Goal: Information Seeking & Learning: Find specific fact

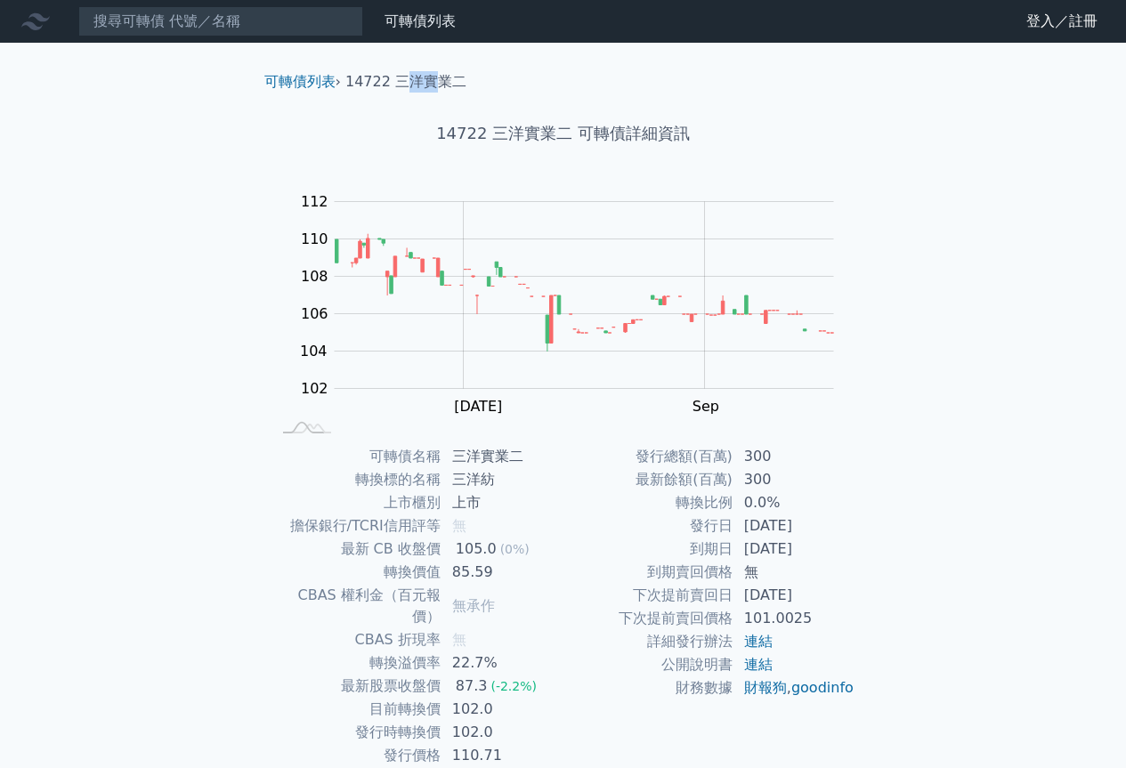
drag, startPoint x: 402, startPoint y: 83, endPoint x: 394, endPoint y: 78, distance: 9.2
click at [437, 81] on li "14722 三洋實業二" at bounding box center [405, 81] width 121 height 21
drag, startPoint x: 390, startPoint y: 78, endPoint x: 448, endPoint y: 79, distance: 57.9
click at [460, 77] on li "14722 三洋實業二" at bounding box center [405, 81] width 121 height 21
click at [416, 87] on li "14722 三洋實業二" at bounding box center [405, 81] width 121 height 21
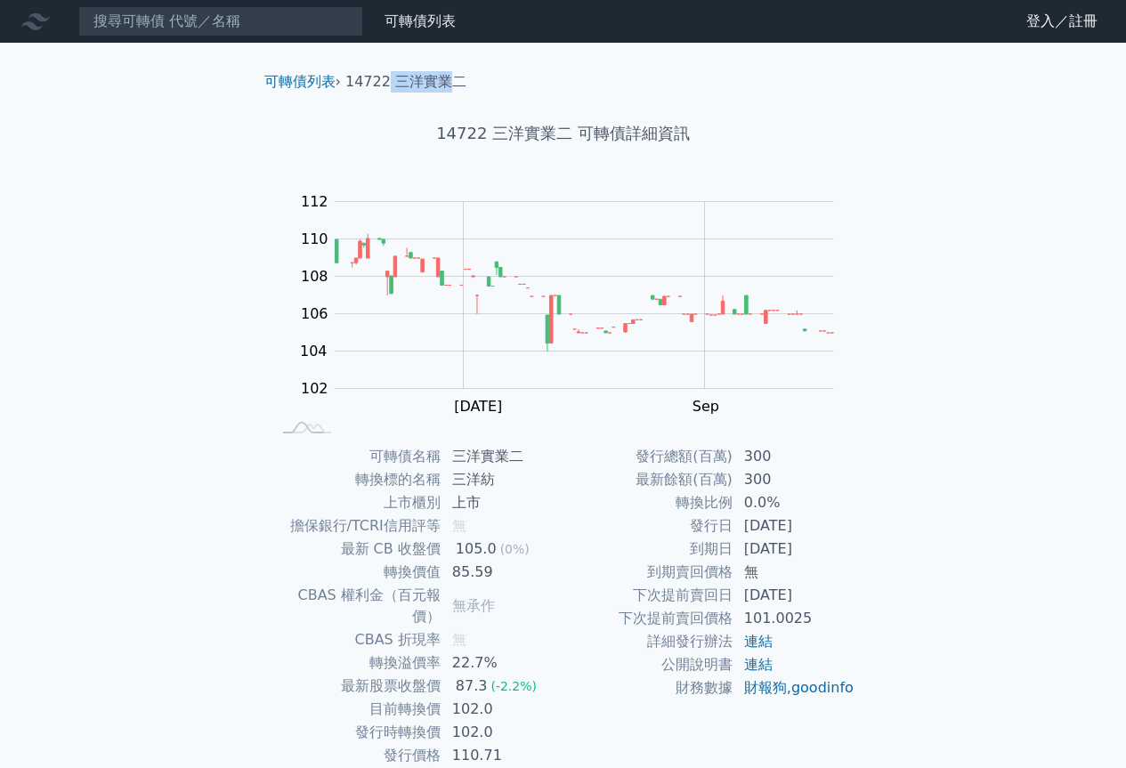
drag, startPoint x: 388, startPoint y: 88, endPoint x: 447, endPoint y: 83, distance: 59.0
click at [447, 83] on li "14722 三洋實業二" at bounding box center [405, 81] width 121 height 21
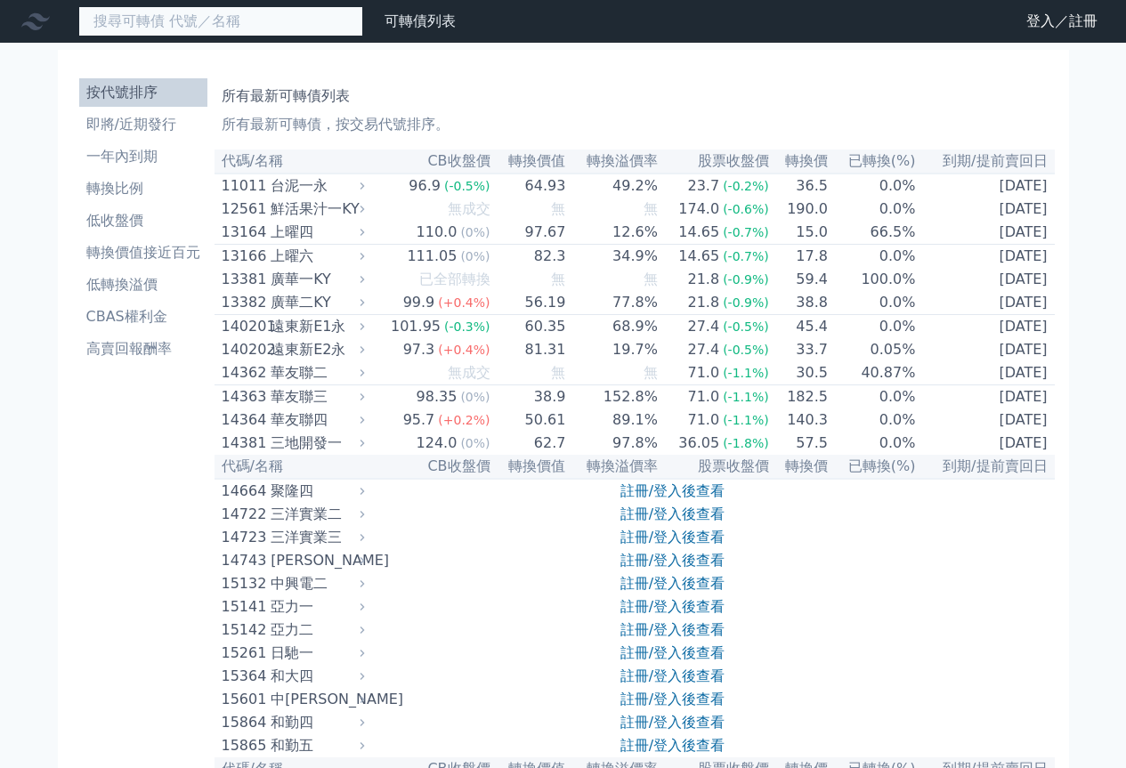
click at [298, 24] on input at bounding box center [220, 21] width 285 height 30
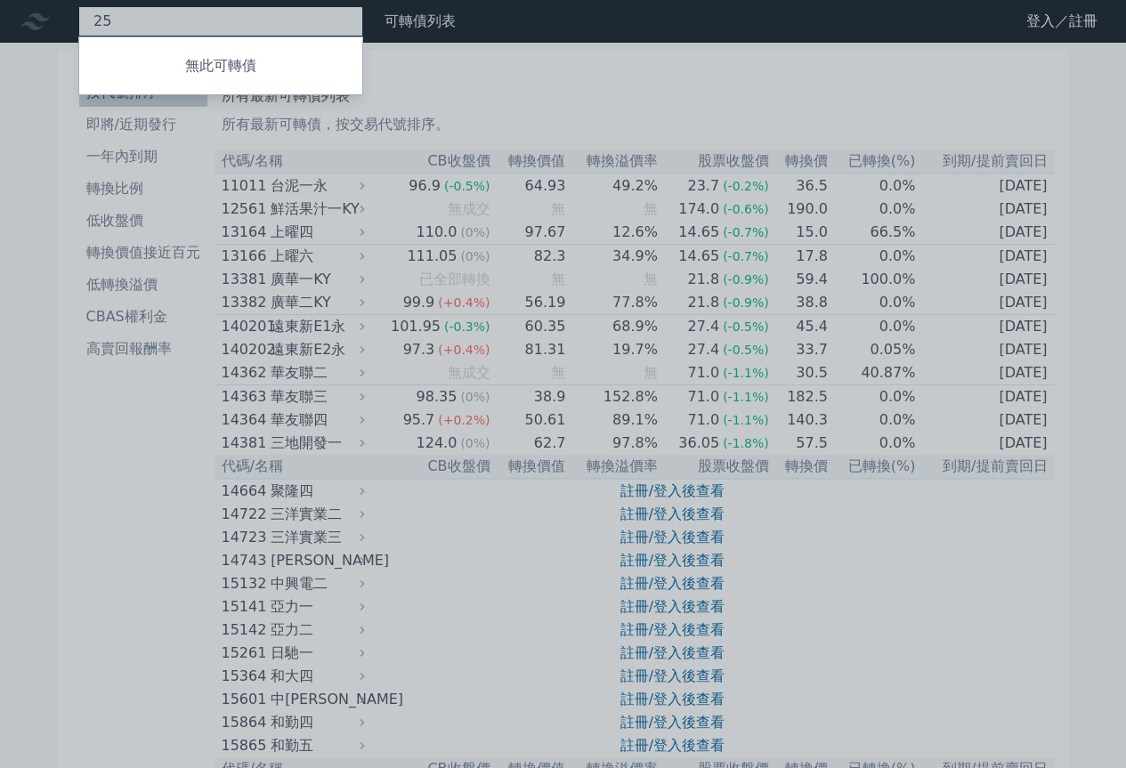
type input "2"
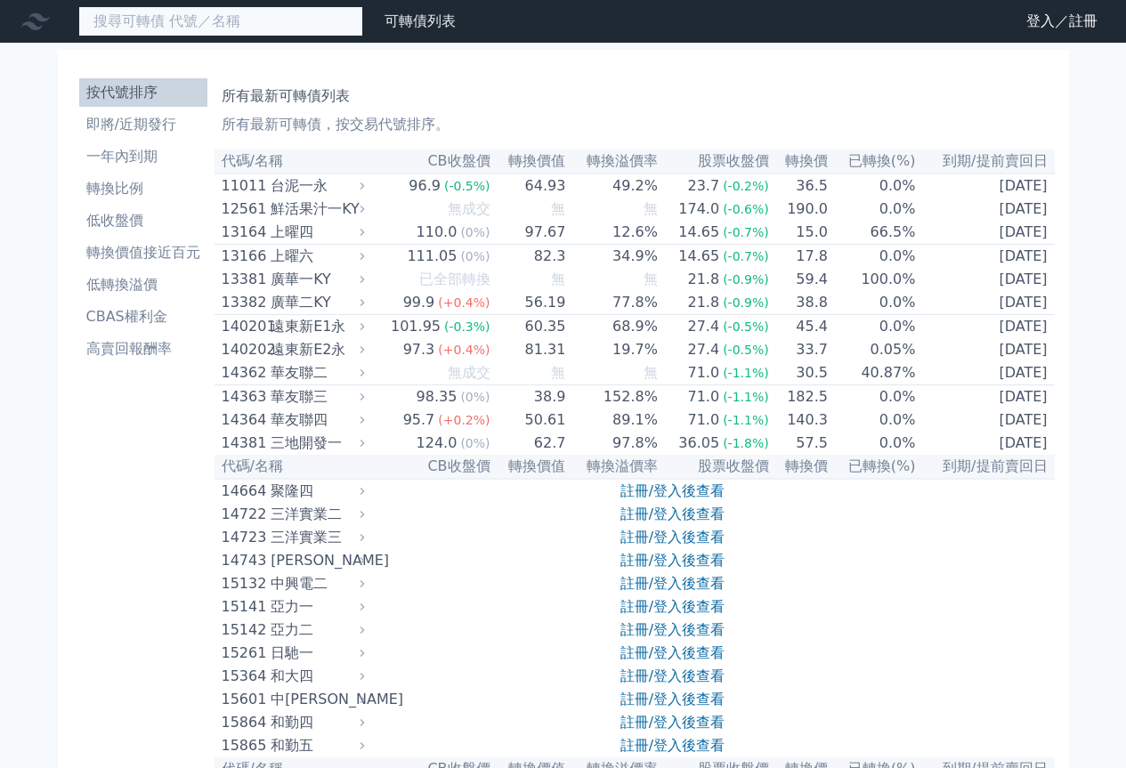
click at [278, 25] on input at bounding box center [220, 21] width 285 height 30
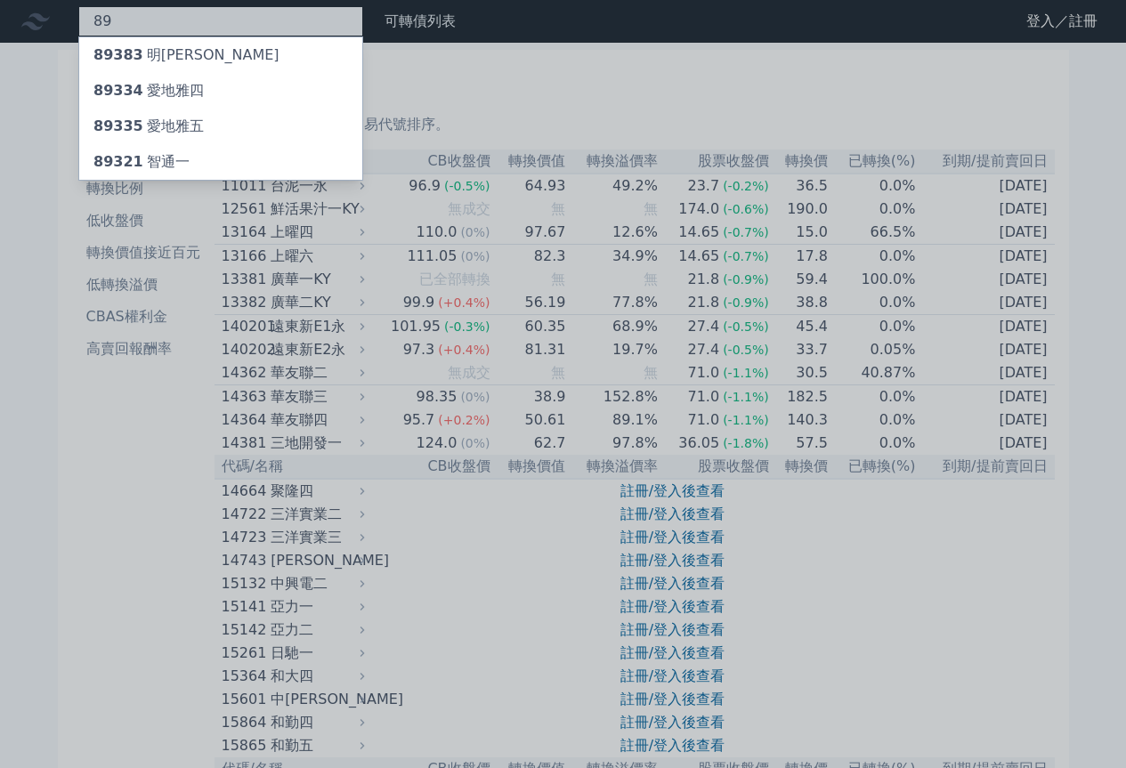
type input "8"
